Goal: Task Accomplishment & Management: Complete application form

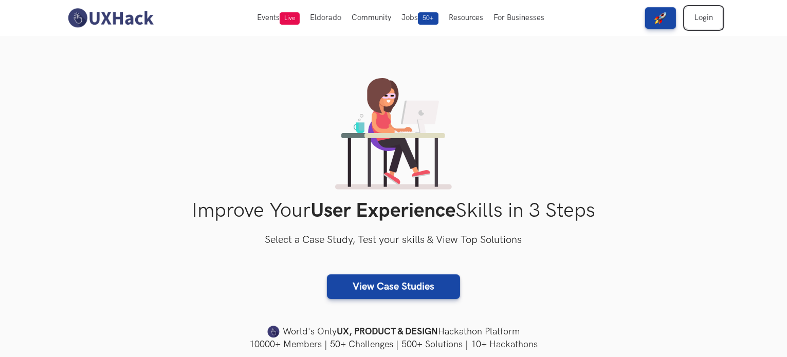
click at [704, 14] on link "Login" at bounding box center [704, 18] width 37 height 22
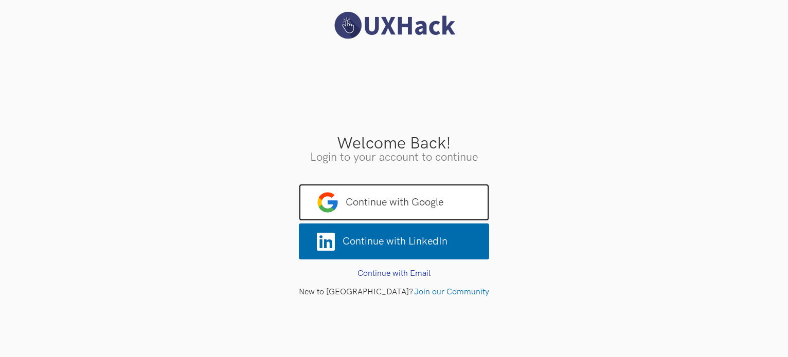
click at [393, 199] on span "Continue with Google" at bounding box center [394, 202] width 190 height 37
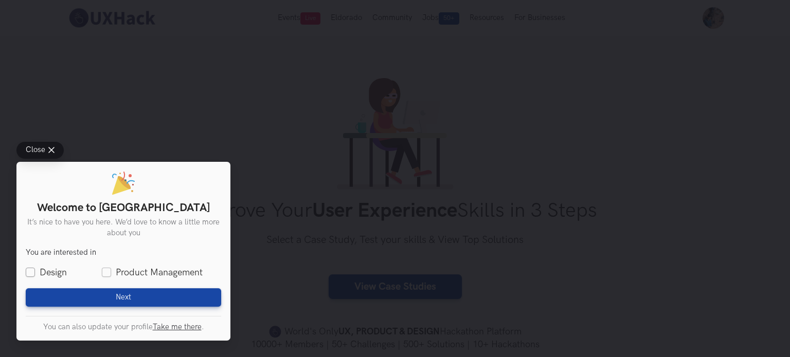
click at [58, 275] on label "Design" at bounding box center [46, 272] width 41 height 13
click at [35, 275] on input "Design" at bounding box center [30, 272] width 9 height 9
checkbox input "true"
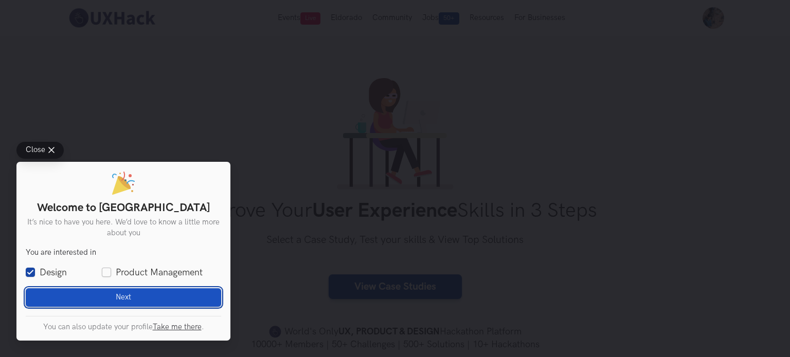
click at [115, 296] on button "Next Loading" at bounding box center [123, 298] width 195 height 19
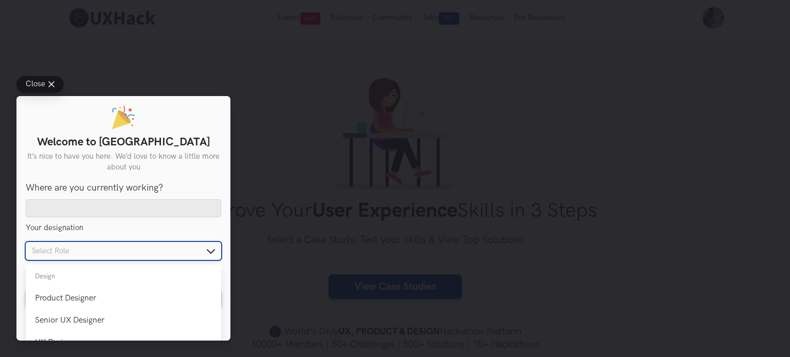
click at [64, 250] on input "text" at bounding box center [123, 251] width 195 height 18
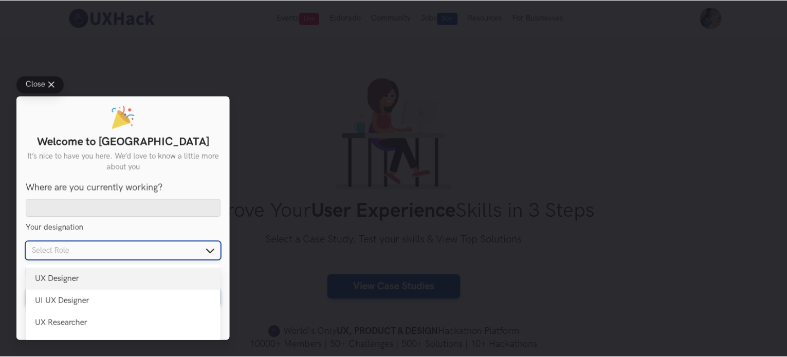
scroll to position [68, 0]
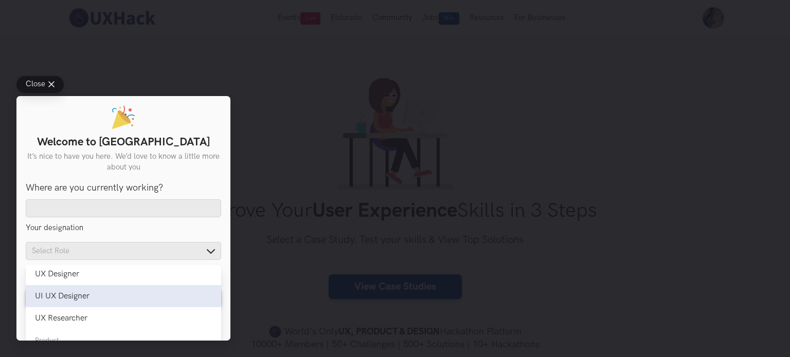
click at [103, 299] on div "UI UX Designer" at bounding box center [123, 297] width 177 height 10
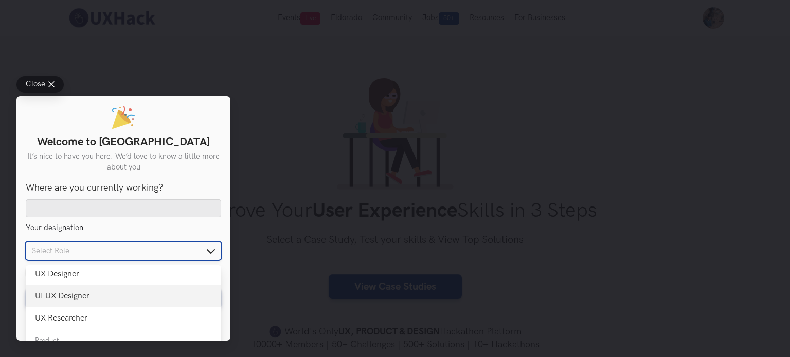
type input "UI UX Designer"
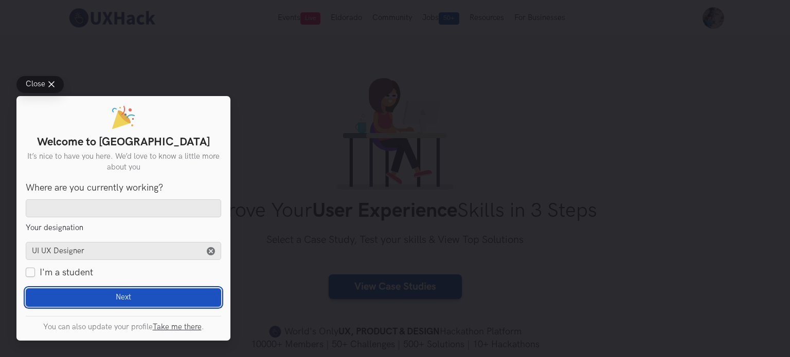
click at [109, 294] on button "Next Loading" at bounding box center [123, 298] width 195 height 19
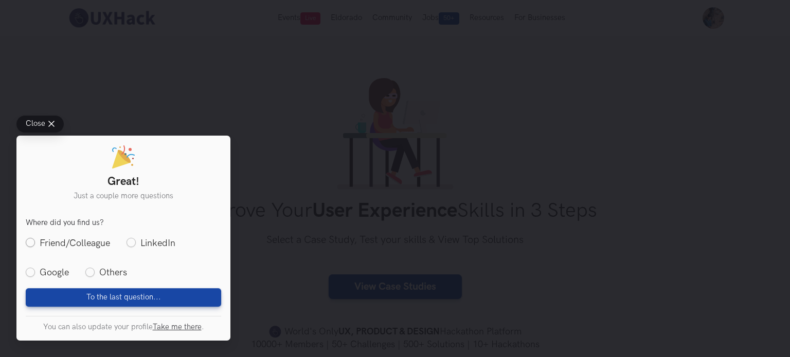
click at [74, 240] on label "Friend/Colleague" at bounding box center [68, 243] width 84 height 13
click at [35, 240] on input "Friend/Colleague" at bounding box center [30, 243] width 9 height 9
radio input "true"
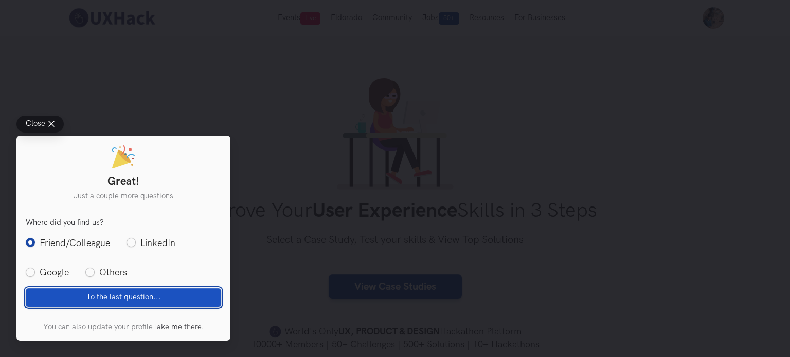
click at [111, 300] on span "To the last question..." at bounding box center [123, 297] width 75 height 9
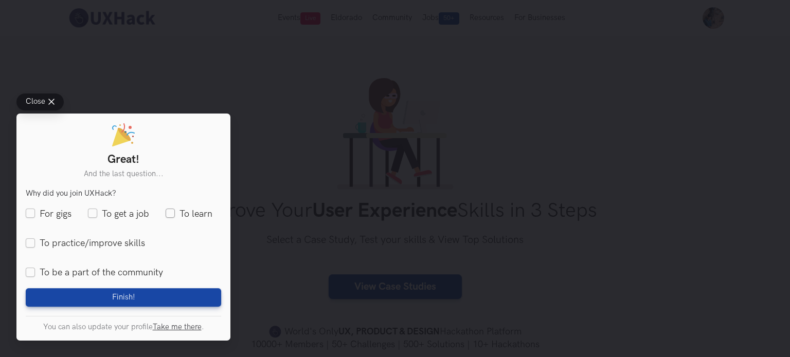
click at [177, 216] on label "To learn" at bounding box center [189, 214] width 47 height 13
click at [175, 216] on input "To learn" at bounding box center [170, 213] width 9 height 9
checkbox input "true"
click at [49, 214] on label "For gigs" at bounding box center [49, 214] width 46 height 13
click at [35, 214] on input "For gigs" at bounding box center [30, 213] width 9 height 9
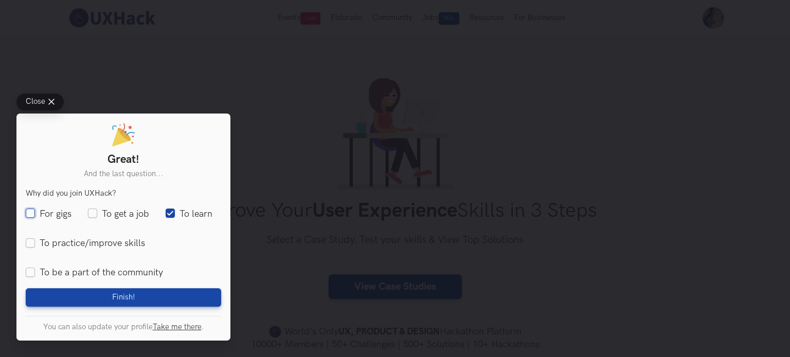
checkbox input "true"
click at [104, 244] on label "To practice/improve skills" at bounding box center [85, 243] width 119 height 13
click at [35, 244] on input "To practice/improve skills" at bounding box center [30, 243] width 9 height 9
checkbox input "true"
click at [131, 274] on label "To be a part of the community" at bounding box center [94, 272] width 137 height 13
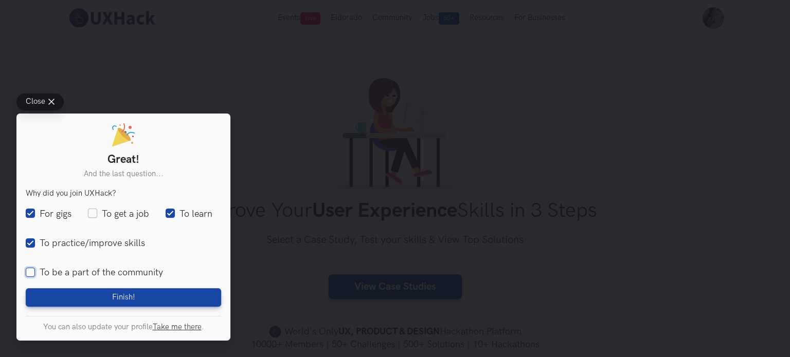
click at [35, 274] on input "To be a part of the community" at bounding box center [30, 272] width 9 height 9
checkbox input "true"
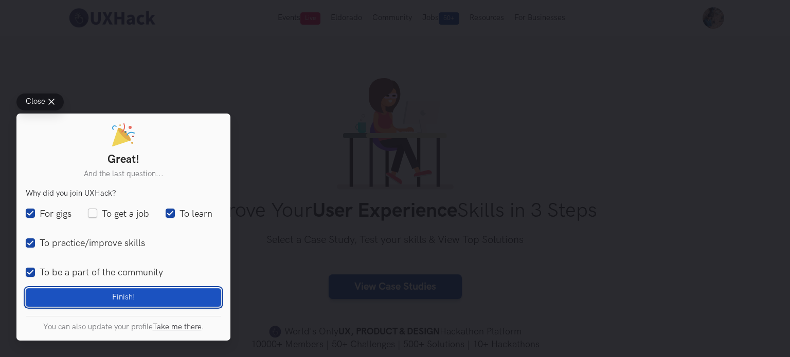
click at [140, 294] on button "Finish! Loading" at bounding box center [123, 298] width 195 height 19
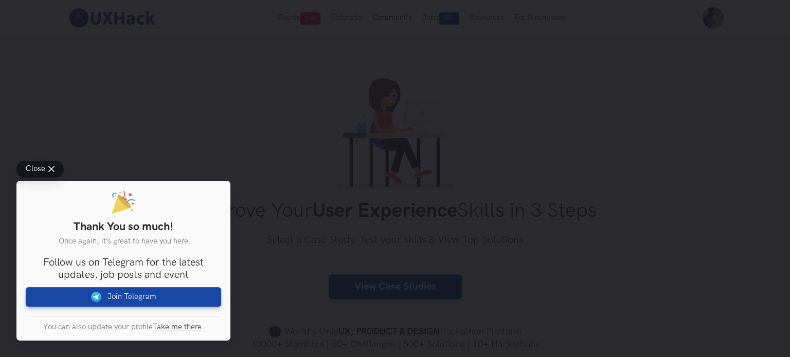
click at [53, 171] on line at bounding box center [51, 169] width 5 height 5
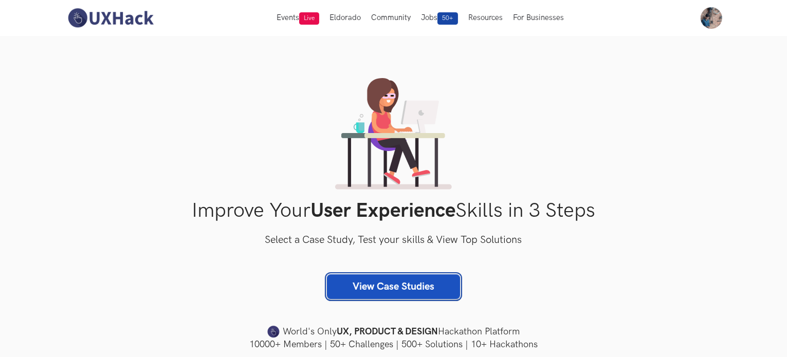
drag, startPoint x: 396, startPoint y: 284, endPoint x: 383, endPoint y: 286, distance: 13.0
click at [395, 284] on link "View Case Studies" at bounding box center [393, 287] width 133 height 25
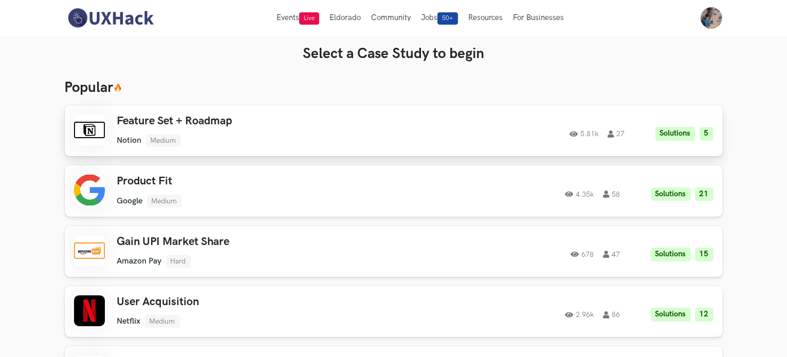
click at [115, 121] on div "Feature Set + Roadmap Notion Medium Notion Medium Solutions 5 5.81k 27 5.81k 27…" at bounding box center [394, 131] width 640 height 32
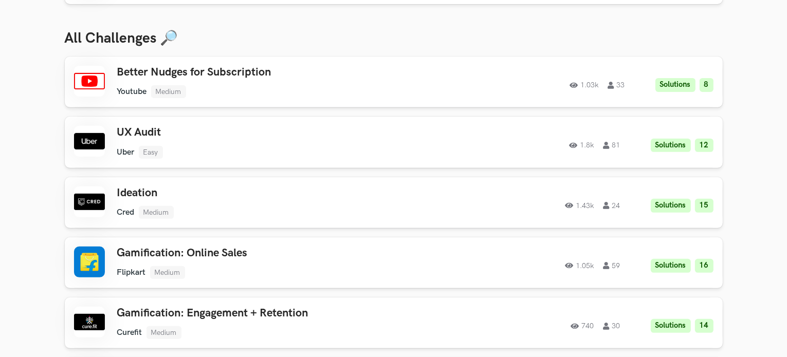
scroll to position [411, 0]
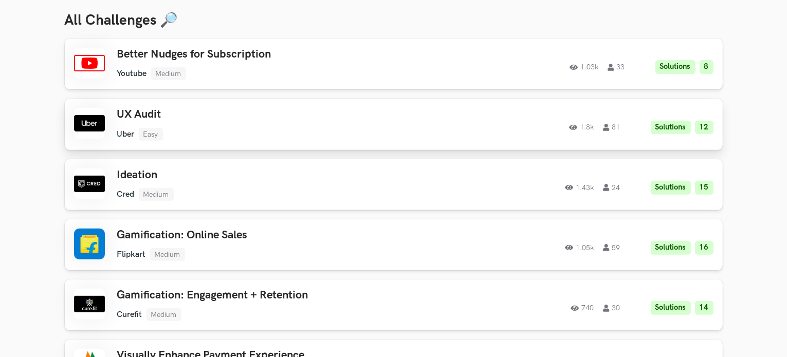
click at [135, 108] on h3 "UX Audit" at bounding box center [263, 114] width 292 height 13
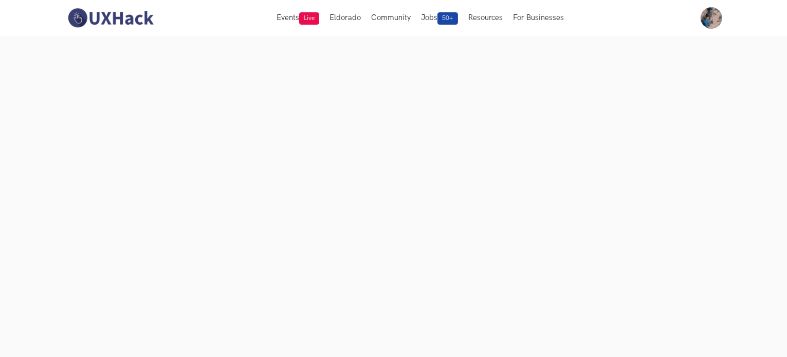
scroll to position [68, 0]
